Goal: Task Accomplishment & Management: Use online tool/utility

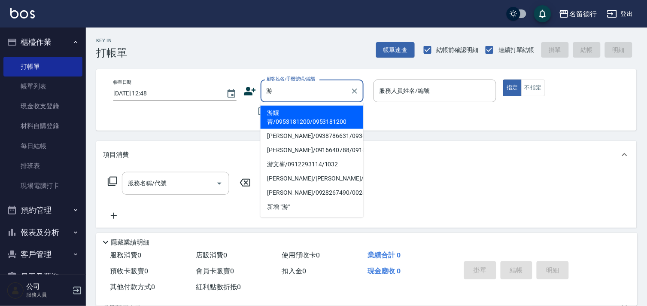
click at [282, 109] on li "游鱺菁/0953181200/0953181200" at bounding box center [312, 117] width 103 height 23
type input "游鱺菁/0953181200/0953181200"
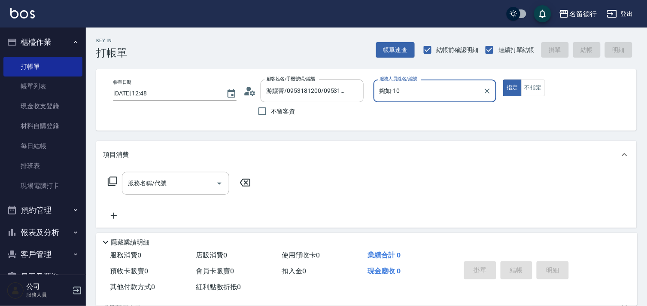
type input "婉如-10"
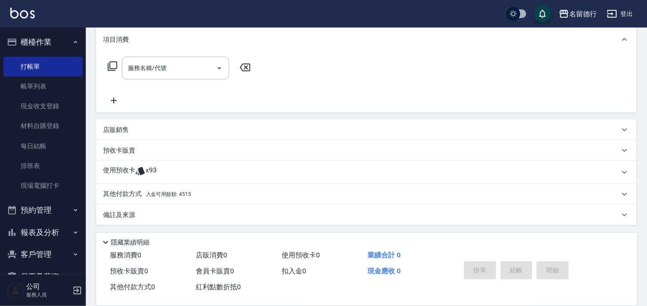
click at [114, 129] on p "店販銷售" at bounding box center [116, 129] width 26 height 9
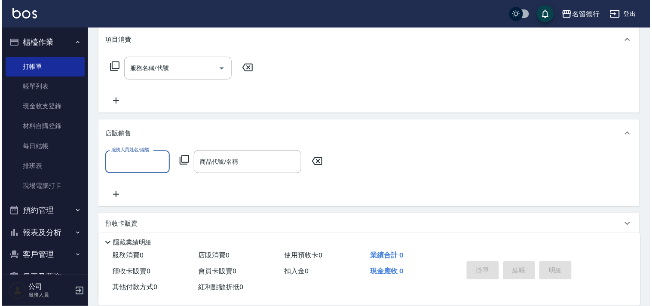
scroll to position [0, 0]
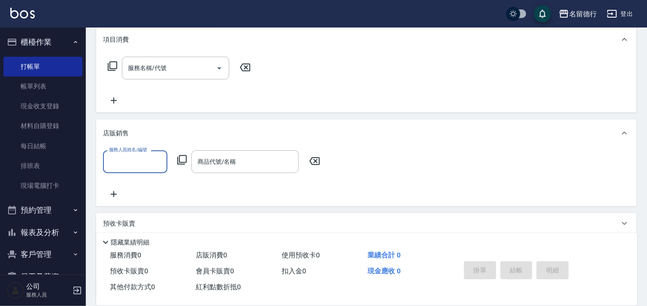
click at [108, 162] on input "服務人員姓名/編號" at bounding box center [135, 161] width 57 height 15
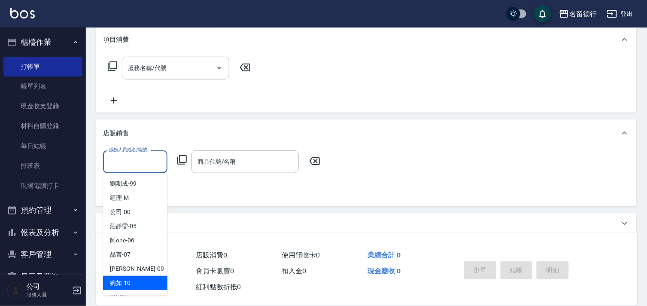
drag, startPoint x: 113, startPoint y: 286, endPoint x: 130, endPoint y: 247, distance: 42.9
click at [114, 286] on span "婉如 -10" at bounding box center [120, 282] width 21 height 9
type input "婉如-10"
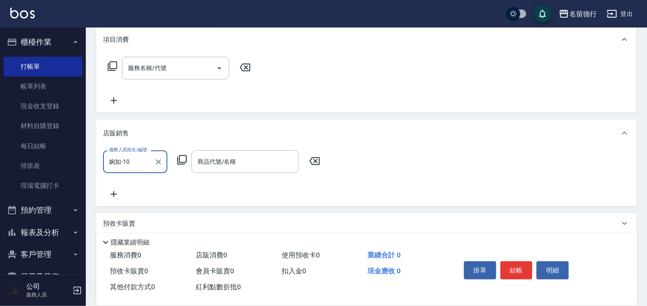
click at [179, 155] on icon at bounding box center [182, 160] width 10 height 10
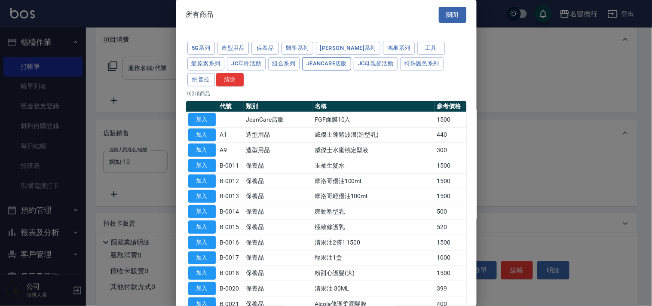
click at [302, 63] on button "JeanCare店販" at bounding box center [326, 63] width 49 height 13
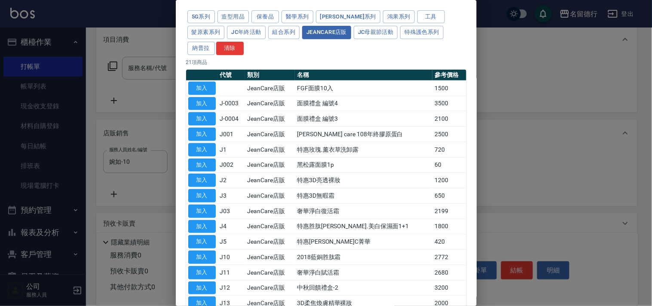
scroll to position [31, 0]
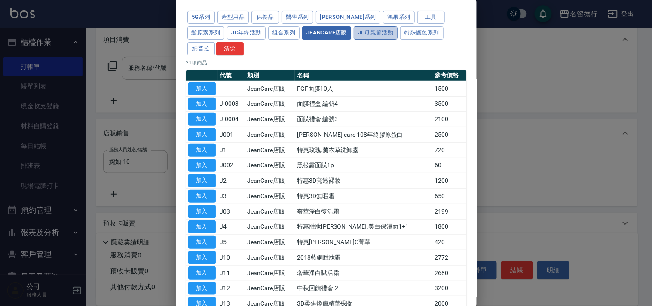
click at [354, 33] on button "JC母親節活動" at bounding box center [376, 32] width 44 height 13
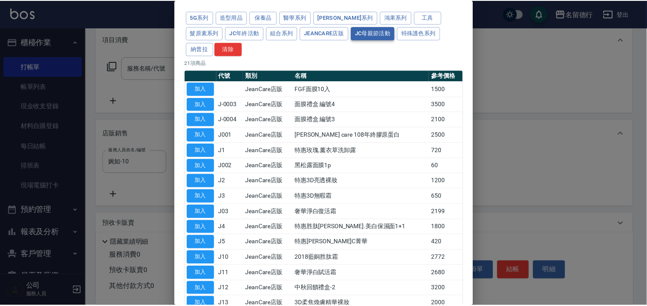
scroll to position [0, 0]
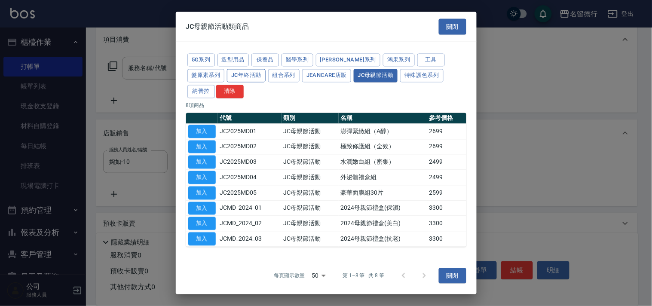
click at [227, 79] on button "JC年終活動" at bounding box center [246, 75] width 38 height 13
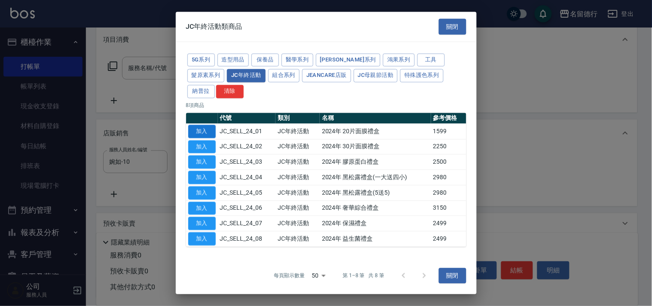
click at [201, 125] on button "加入" at bounding box center [201, 131] width 27 height 13
type input "2024年 20片面膜禮盒"
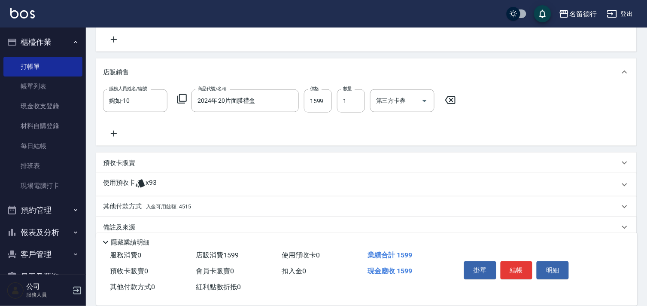
scroll to position [189, 0]
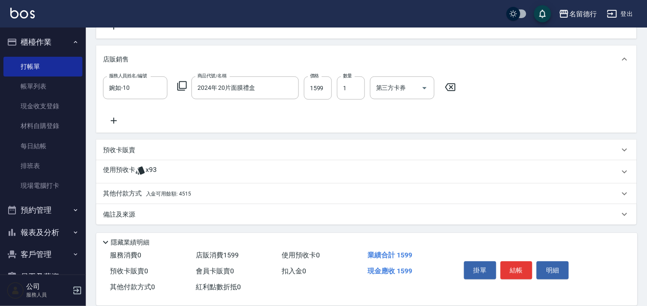
click at [174, 190] on p "其他付款方式 入金可用餘額: 4515" at bounding box center [147, 193] width 88 height 9
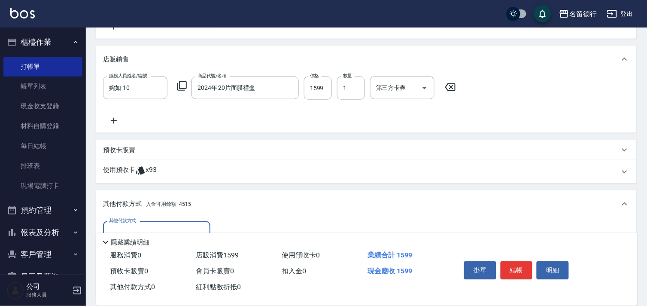
scroll to position [290, 0]
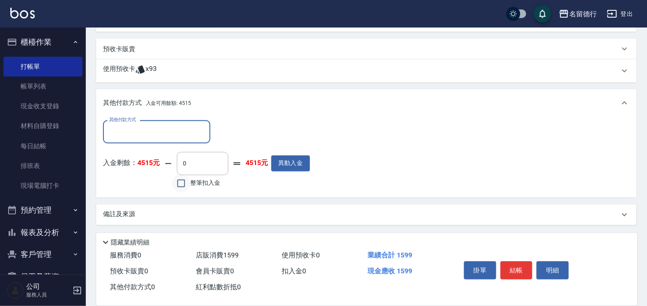
click at [183, 179] on input "整筆扣入金" at bounding box center [181, 183] width 18 height 18
checkbox input "true"
type input "1599"
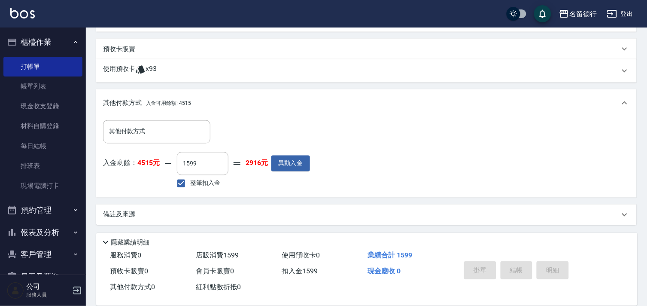
type input "[DATE] 14:07"
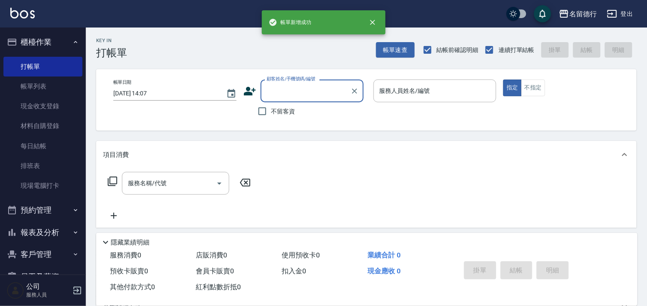
scroll to position [0, 0]
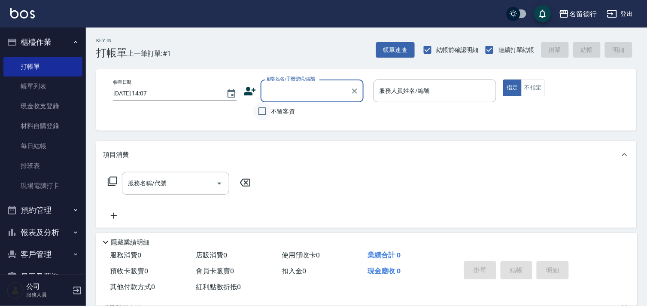
click at [263, 112] on input "不留客資" at bounding box center [262, 111] width 18 height 18
checkbox input "true"
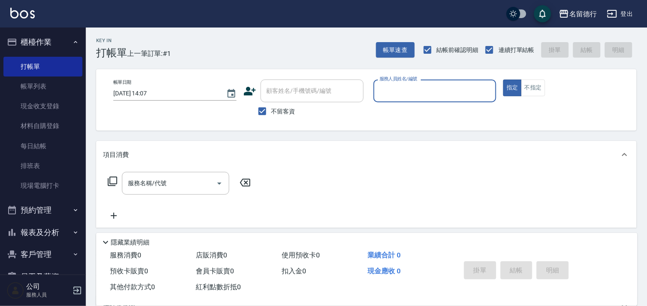
click at [392, 89] on input "服務人員姓名/編號" at bounding box center [436, 90] width 116 height 15
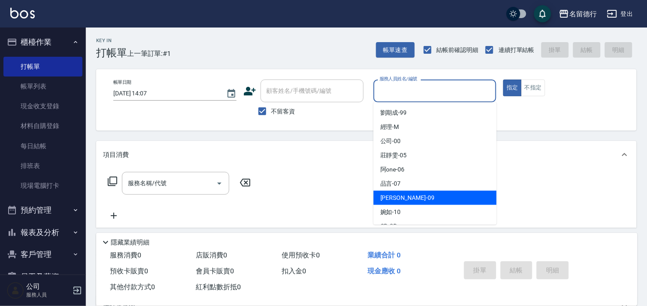
click at [381, 197] on span "[PERSON_NAME] -09" at bounding box center [408, 197] width 54 height 9
type input "[PERSON_NAME]-09"
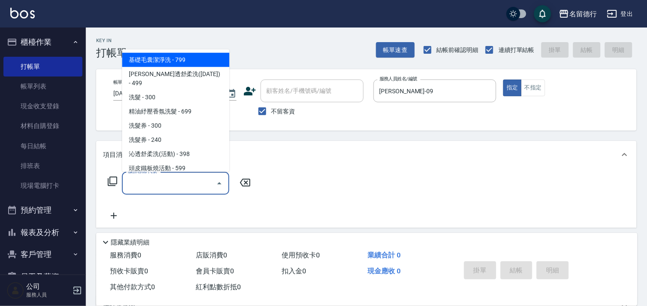
click at [186, 188] on input "服務名稱/代號" at bounding box center [169, 183] width 87 height 15
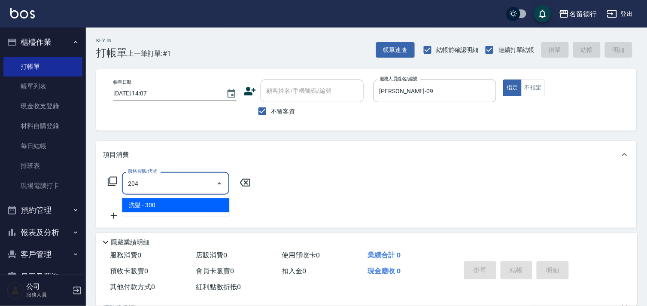
drag, startPoint x: 182, startPoint y: 208, endPoint x: 203, endPoint y: 208, distance: 20.6
click at [182, 208] on span "洗髮 - 300" at bounding box center [175, 205] width 107 height 14
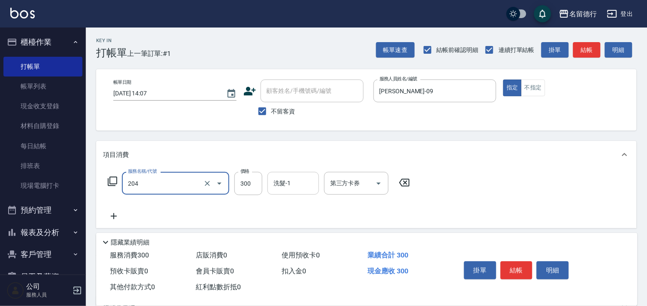
click at [298, 177] on input "洗髮-1" at bounding box center [293, 183] width 44 height 15
type input "洗髮(204)"
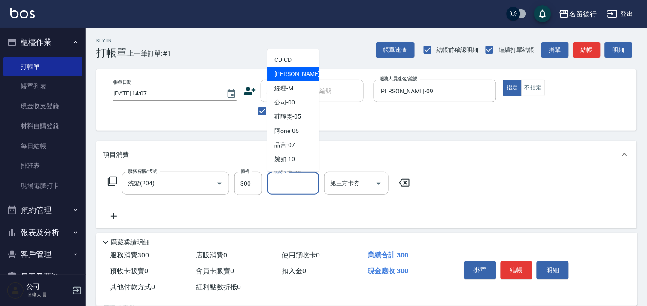
click at [294, 76] on span "[PERSON_NAME] -09" at bounding box center [301, 74] width 54 height 9
type input "[PERSON_NAME]-09"
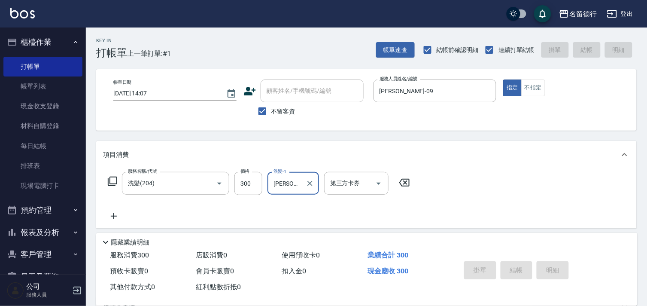
type input "[DATE] 14:35"
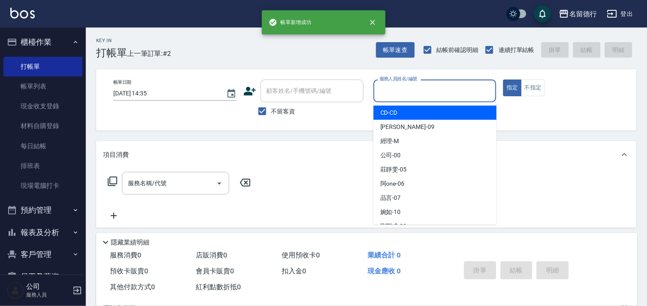
click at [403, 91] on input "服務人員姓名/編號" at bounding box center [436, 90] width 116 height 15
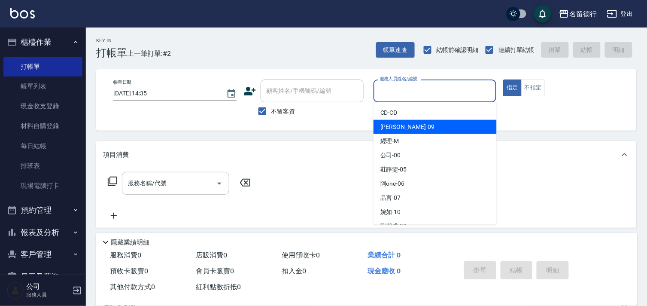
click at [398, 128] on span "[PERSON_NAME] -09" at bounding box center [408, 126] width 54 height 9
type input "[PERSON_NAME]-09"
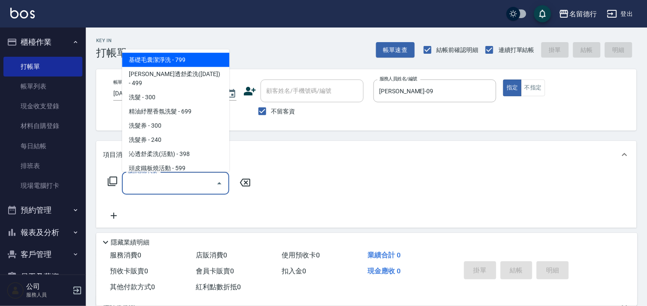
click at [148, 183] on div "服務名稱/代號 服務名稱/代號" at bounding box center [175, 183] width 107 height 23
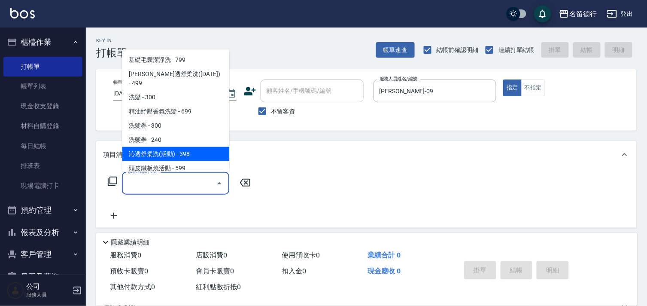
click at [153, 147] on span "沁透舒柔洗(活動) - 398" at bounding box center [175, 154] width 107 height 14
type input "[PERSON_NAME]透[PERSON_NAME]洗(活動)(212)"
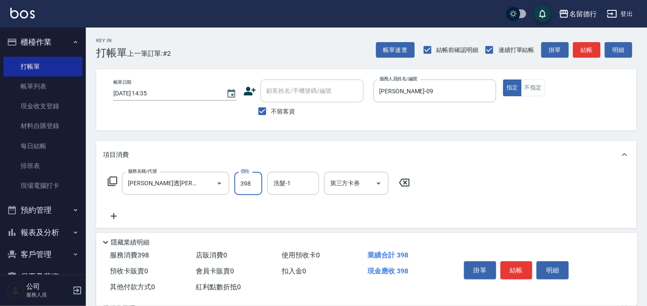
click at [238, 183] on input "398" at bounding box center [249, 183] width 28 height 23
type input "430"
click at [297, 187] on input "洗髮-1" at bounding box center [293, 183] width 44 height 15
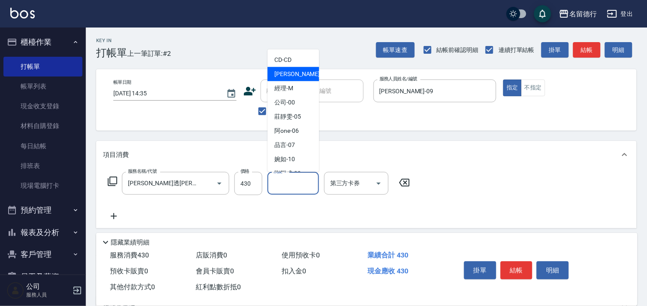
click at [293, 76] on span "[PERSON_NAME] -09" at bounding box center [301, 74] width 54 height 9
type input "[PERSON_NAME]-09"
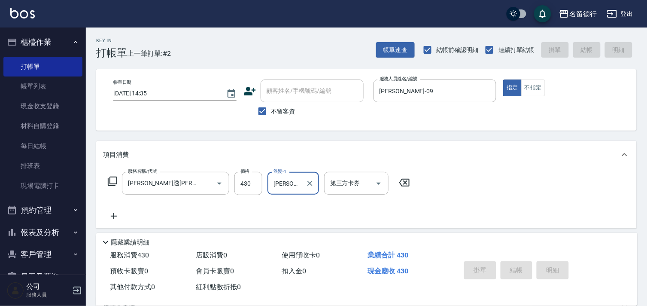
type input "[DATE] 14:36"
